Goal: Task Accomplishment & Management: Use online tool/utility

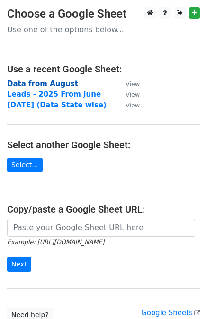
click at [44, 86] on strong "Data from August" at bounding box center [42, 83] width 71 height 9
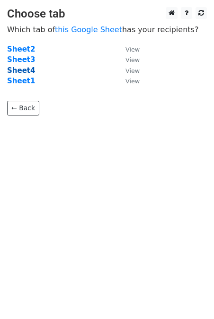
click at [22, 70] on strong "Sheet4" at bounding box center [21, 70] width 28 height 9
